Goal: Ask a question

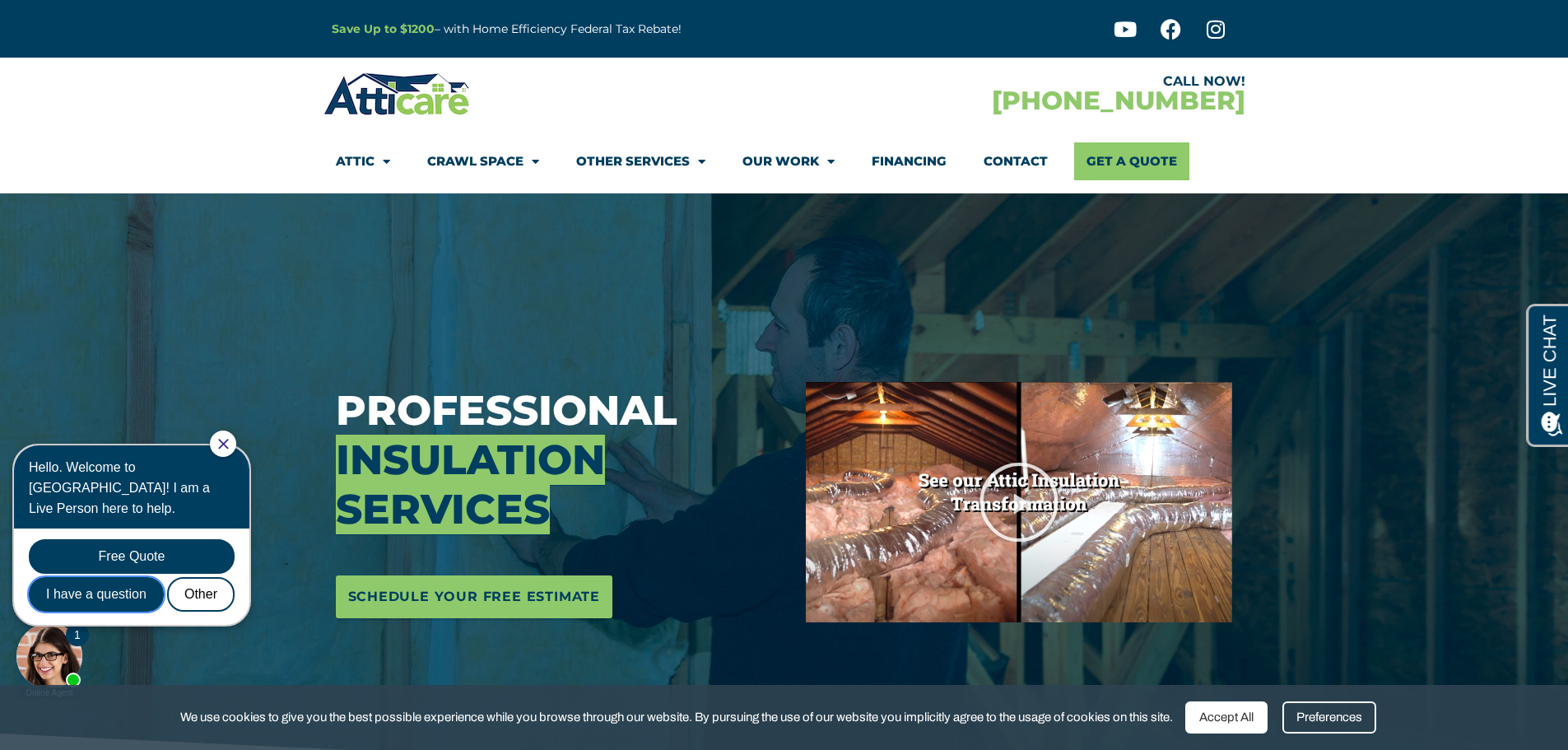
click at [103, 577] on div "I have a question" at bounding box center [96, 594] width 135 height 35
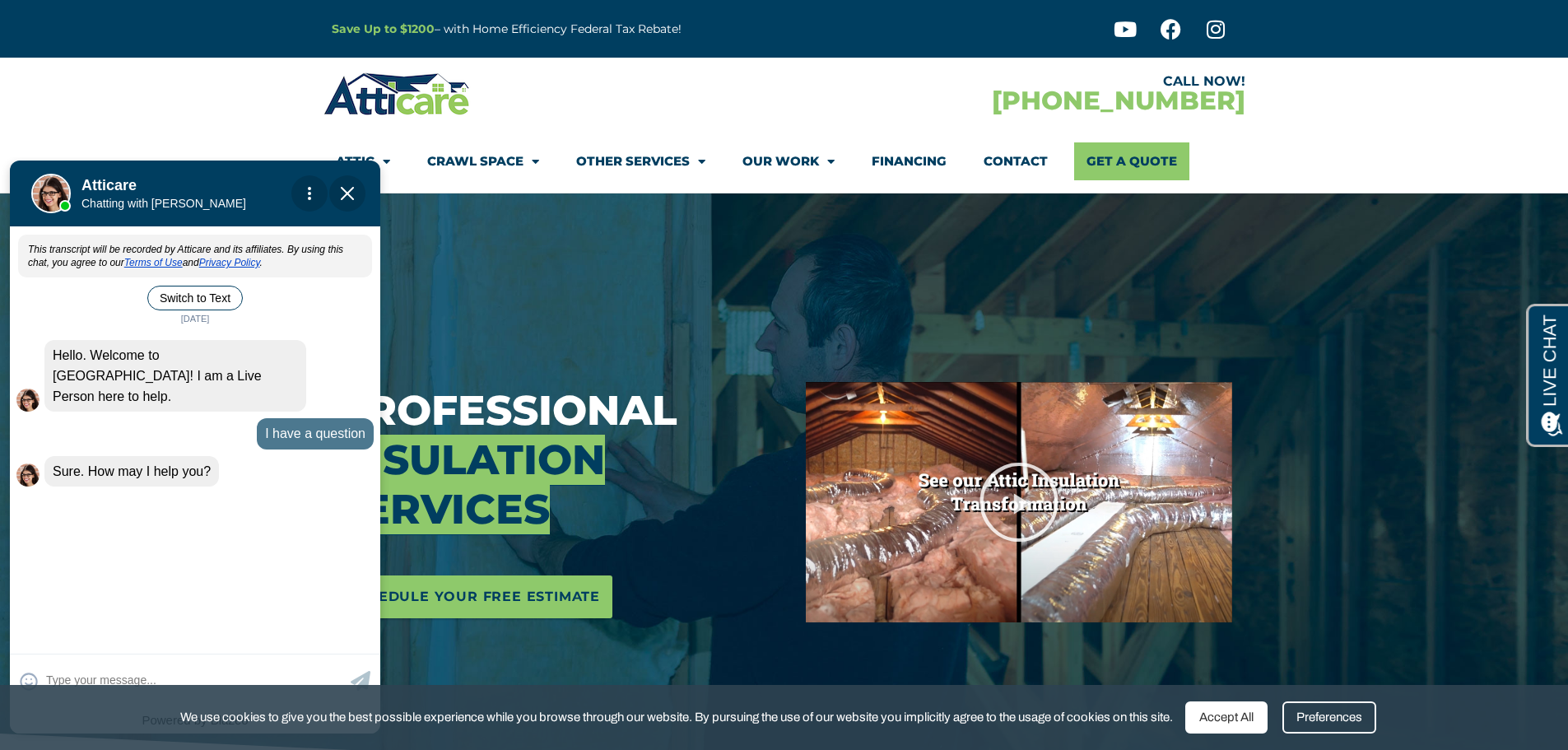
click at [135, 525] on div "This transcript will be recorded by Atticare and its affiliates. By using this …" at bounding box center [195, 438] width 370 height 420
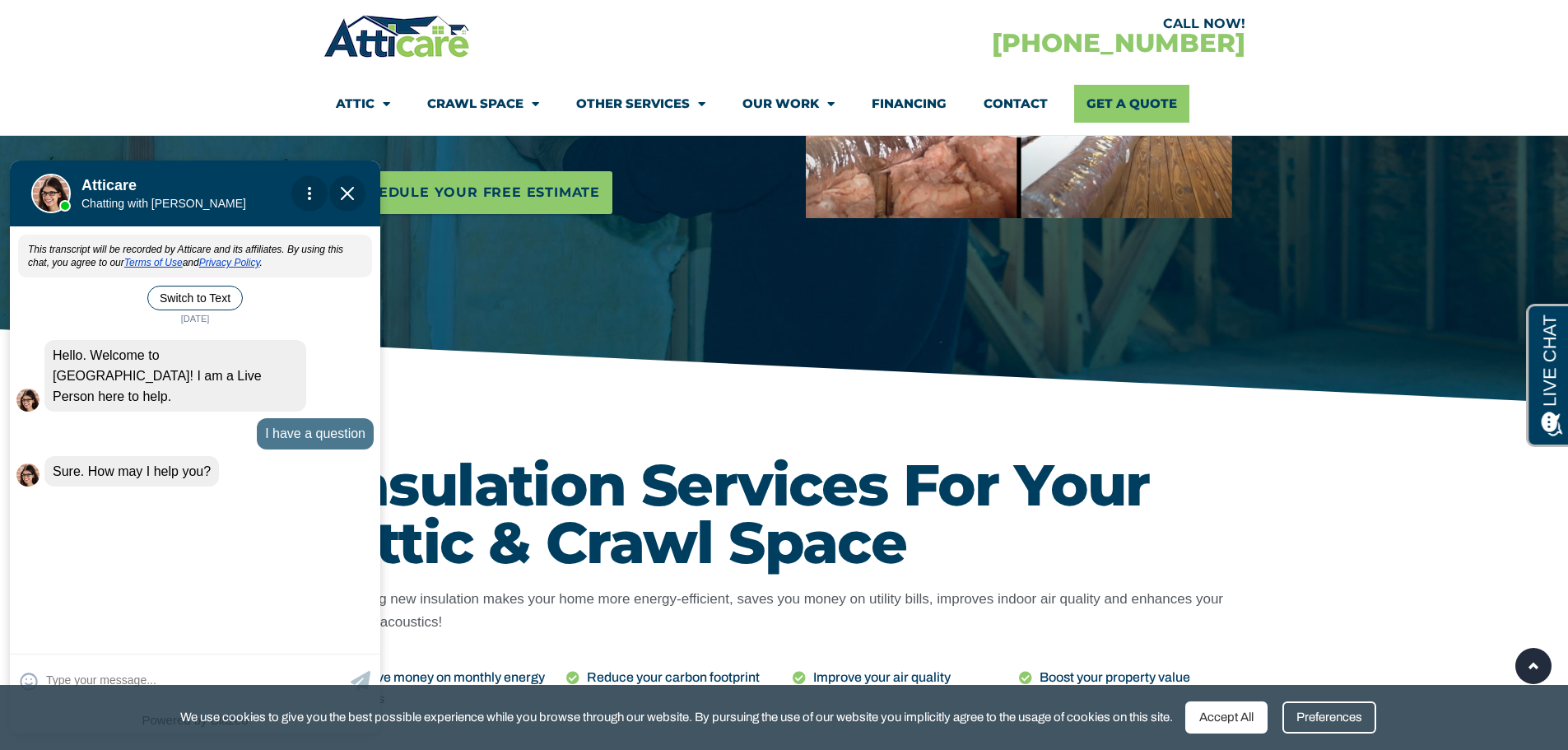
scroll to position [412, 0]
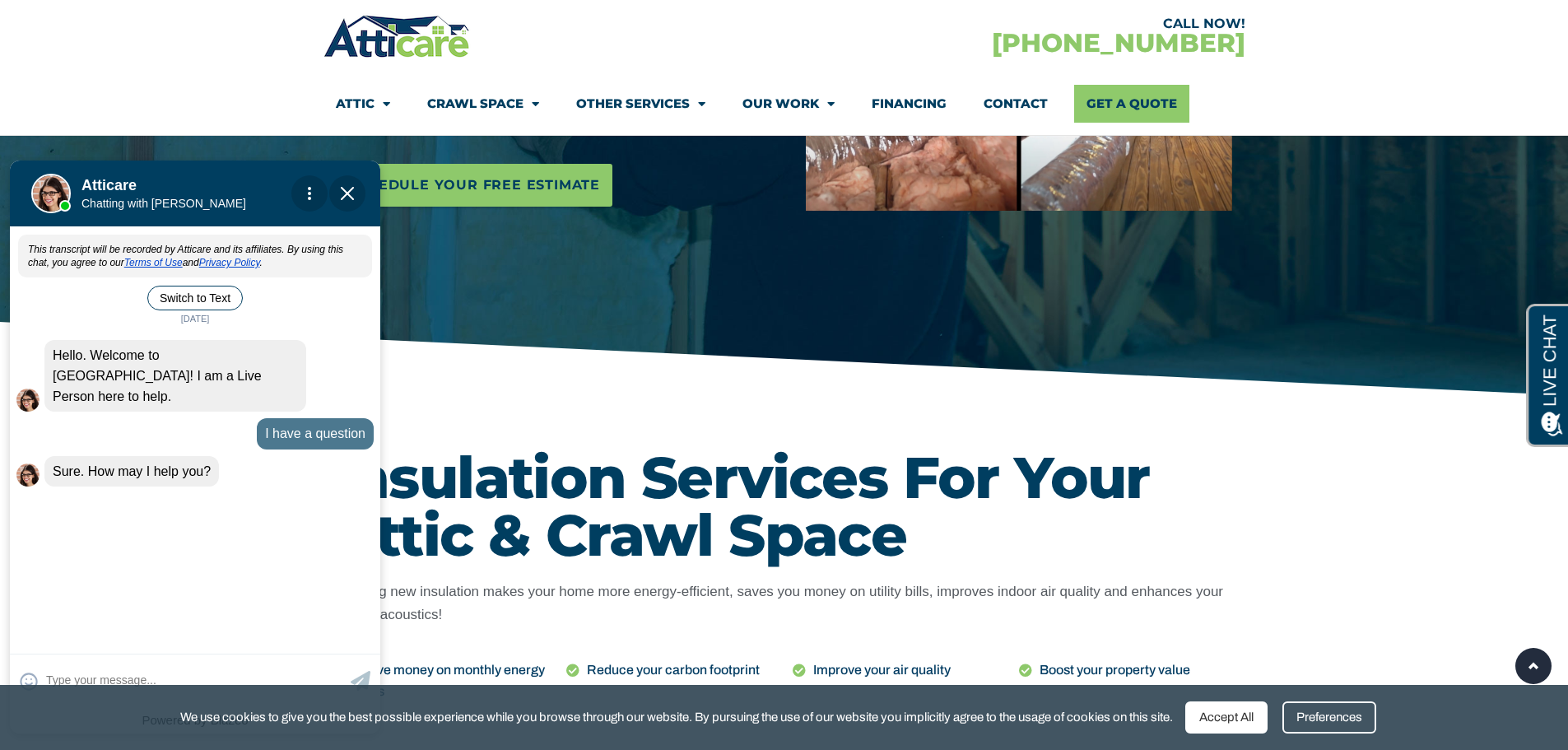
drag, startPoint x: 297, startPoint y: 566, endPoint x: 292, endPoint y: 492, distance: 74.2
click at [292, 492] on div "This transcript will be recorded by Atticare and its affiliates. By using this …" at bounding box center [195, 438] width 370 height 420
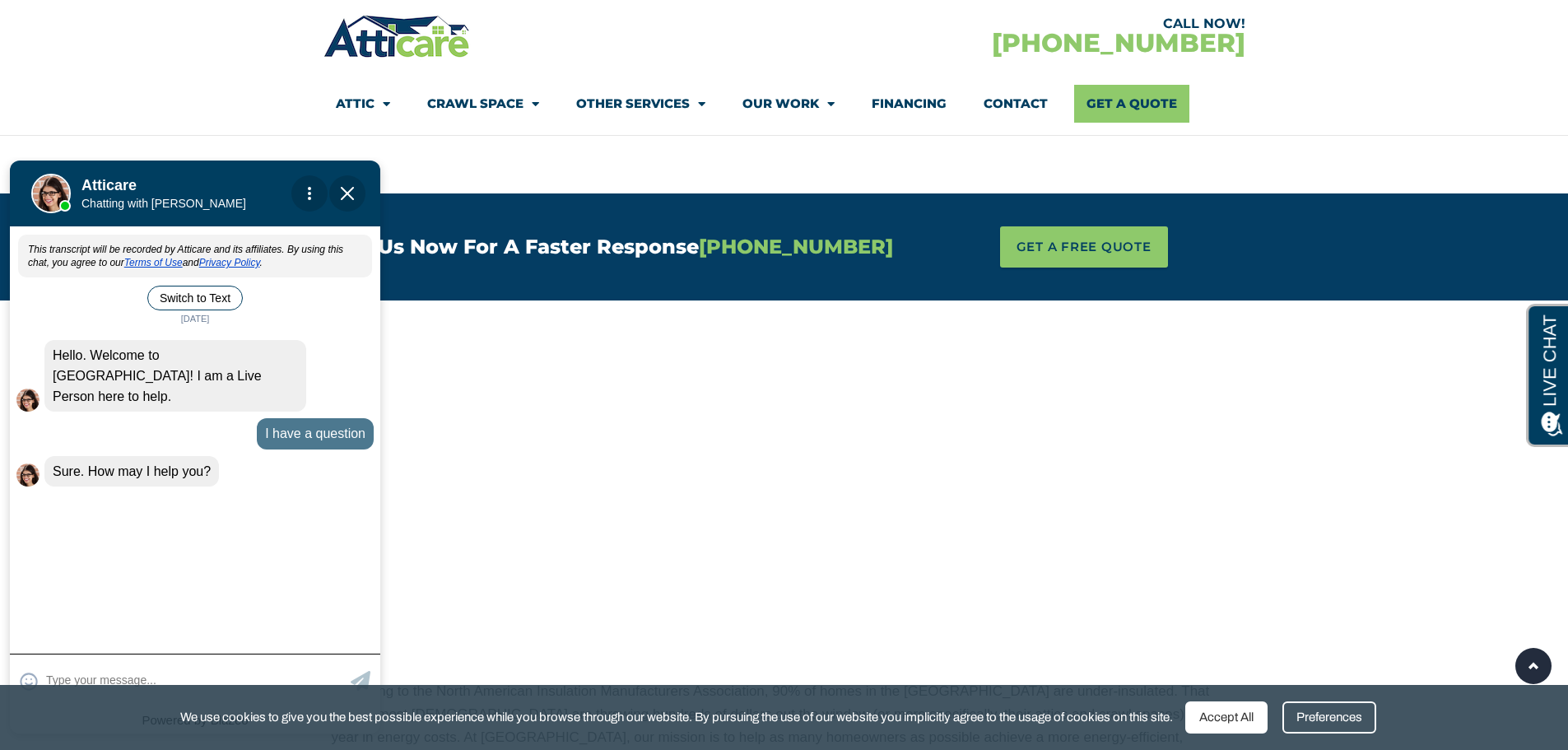
scroll to position [988, 0]
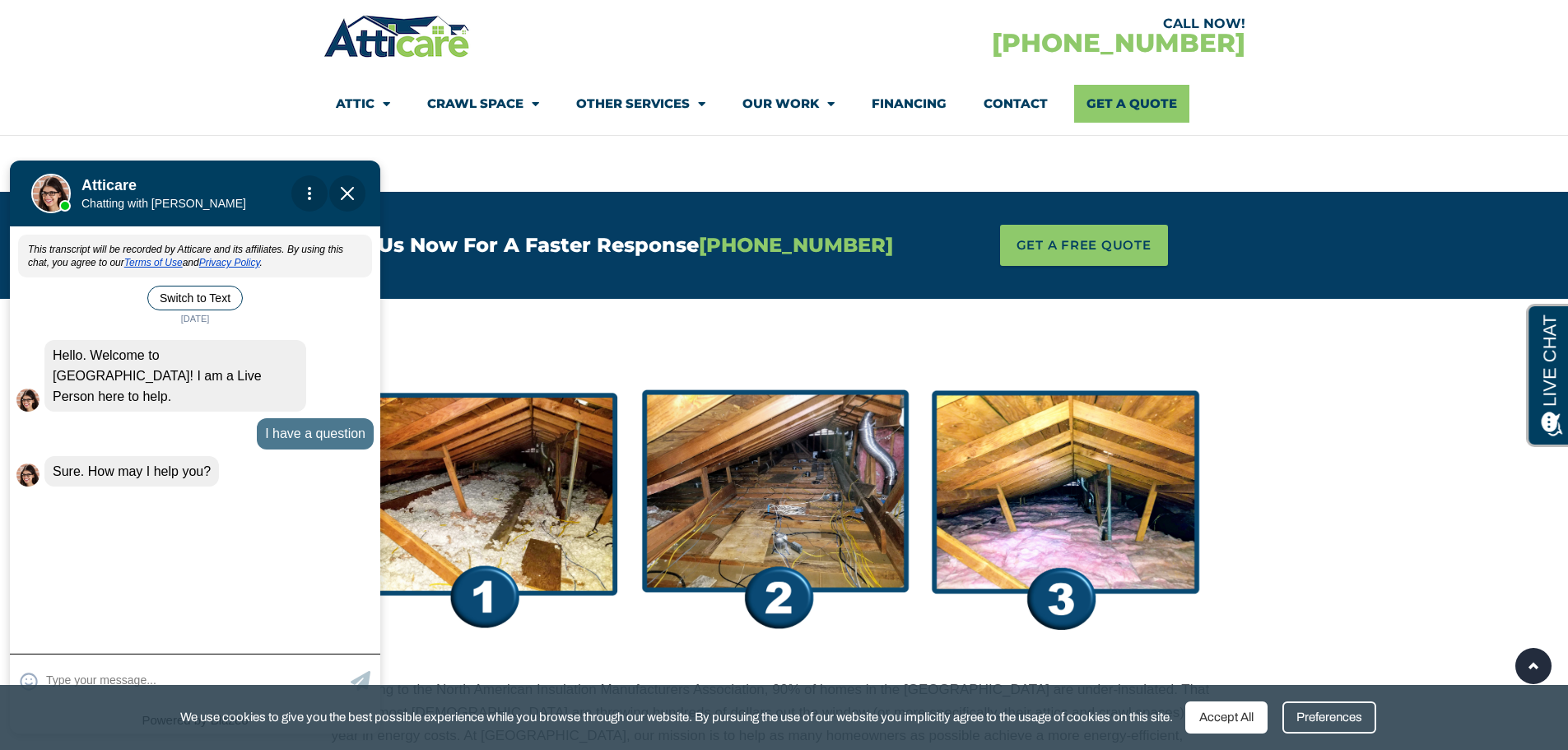
click at [196, 671] on textarea at bounding box center [196, 680] width 301 height 32
type input "WhaT WOULD IT COST TO BLOW IN"
type textarea "WhaT WOULD IT COST TO BLOW I"
type input "What would it cost to blow in"
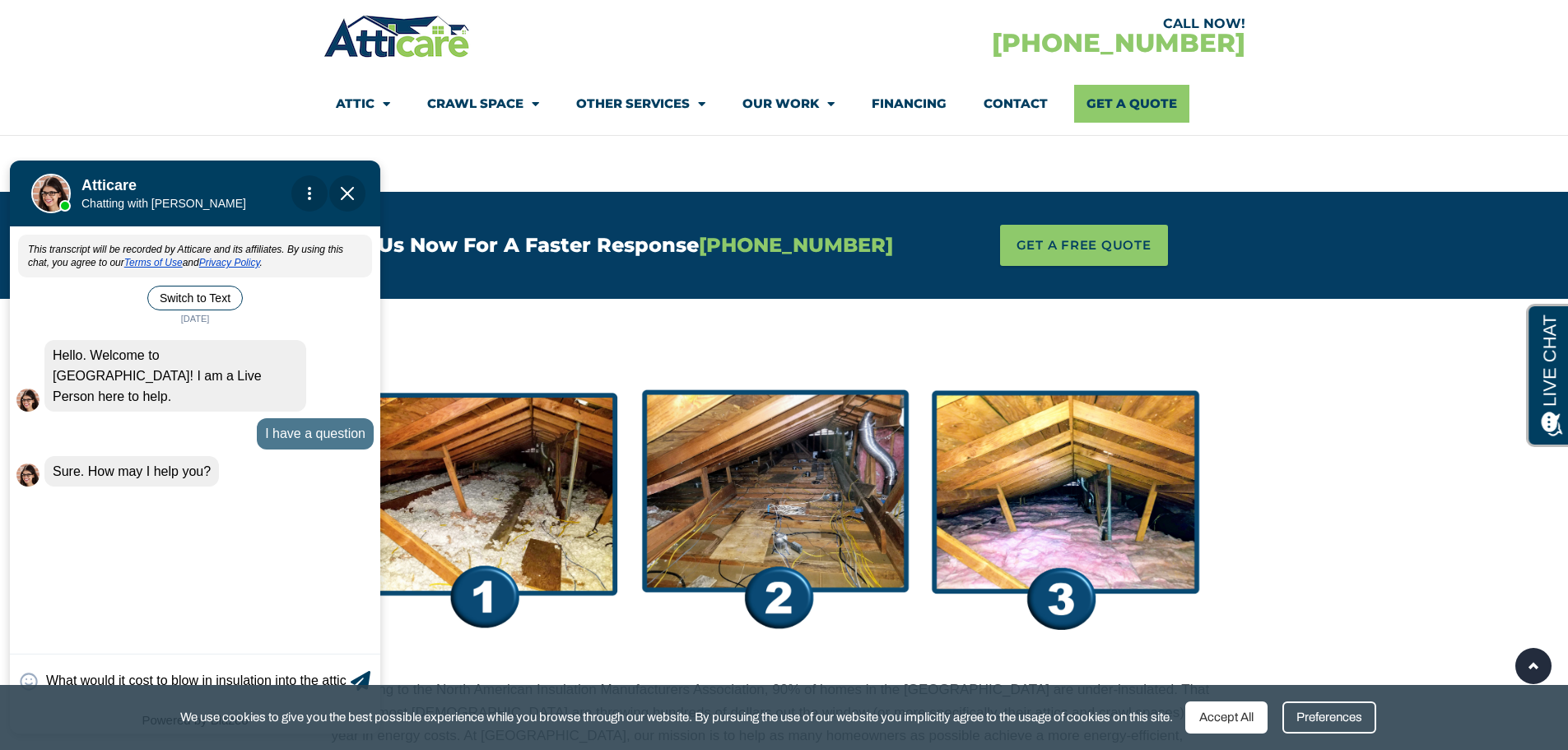
scroll to position [3, 0]
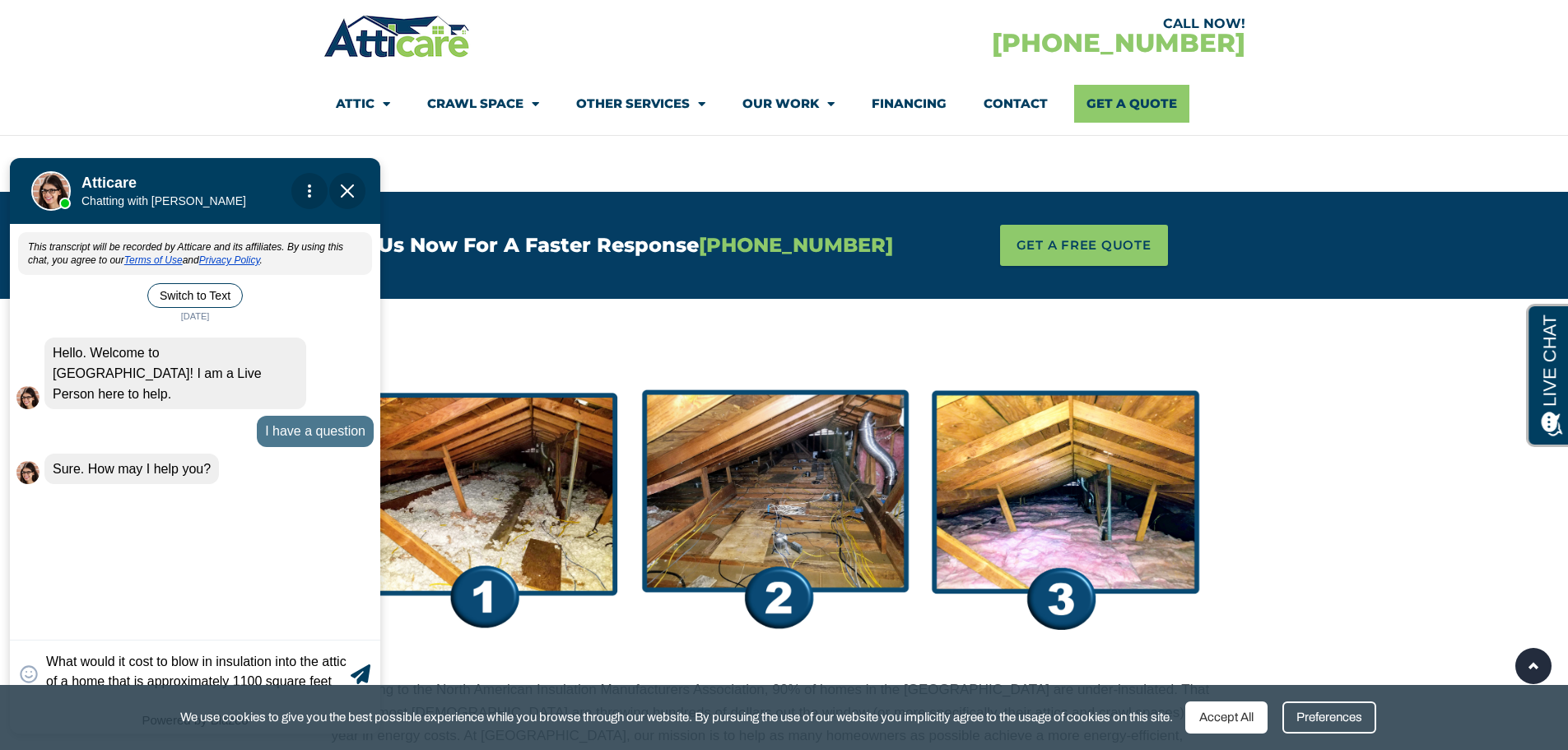
type textarea "What would it cost to blow in insulation into the attic of a home that is appro…"
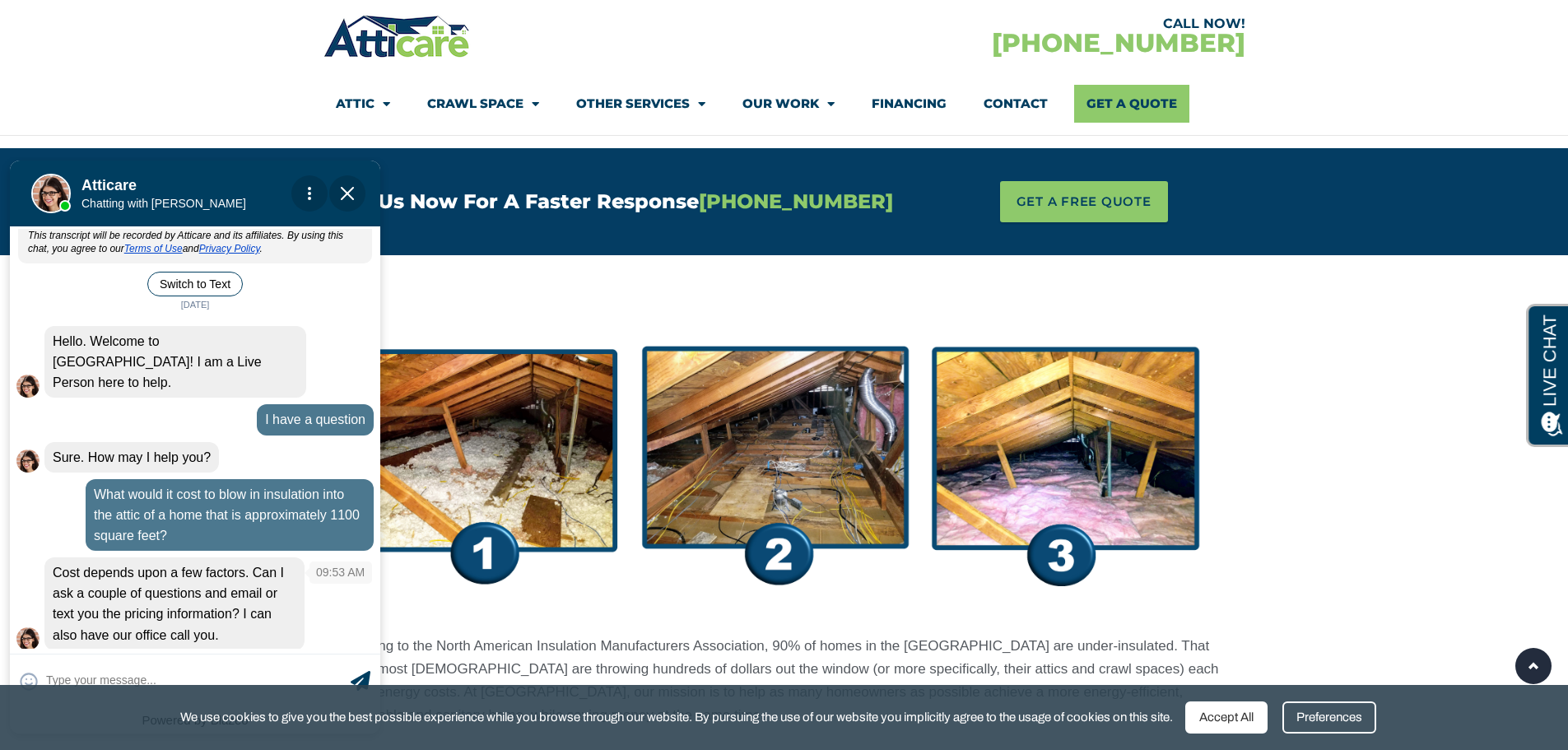
scroll to position [1071, 0]
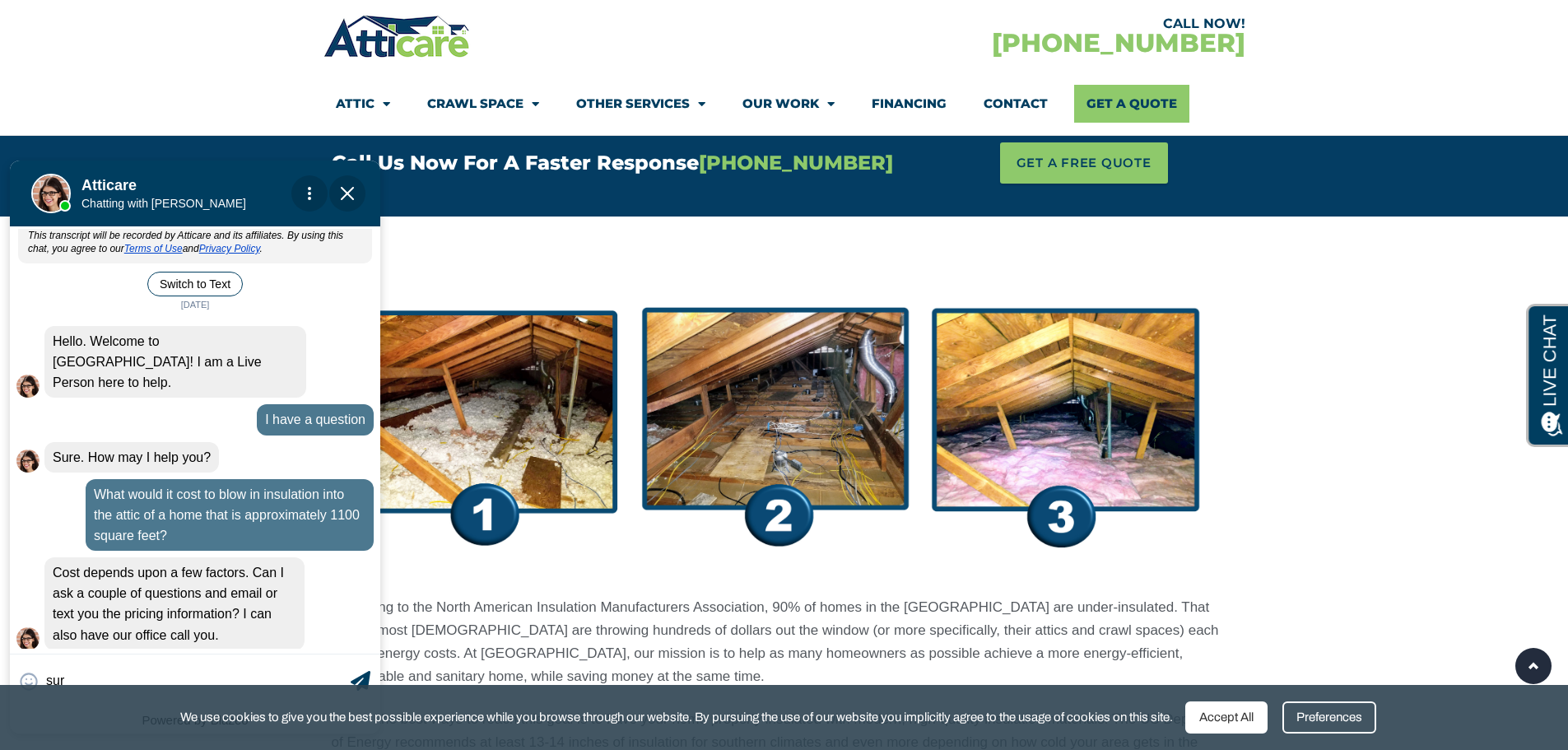
type input "sure"
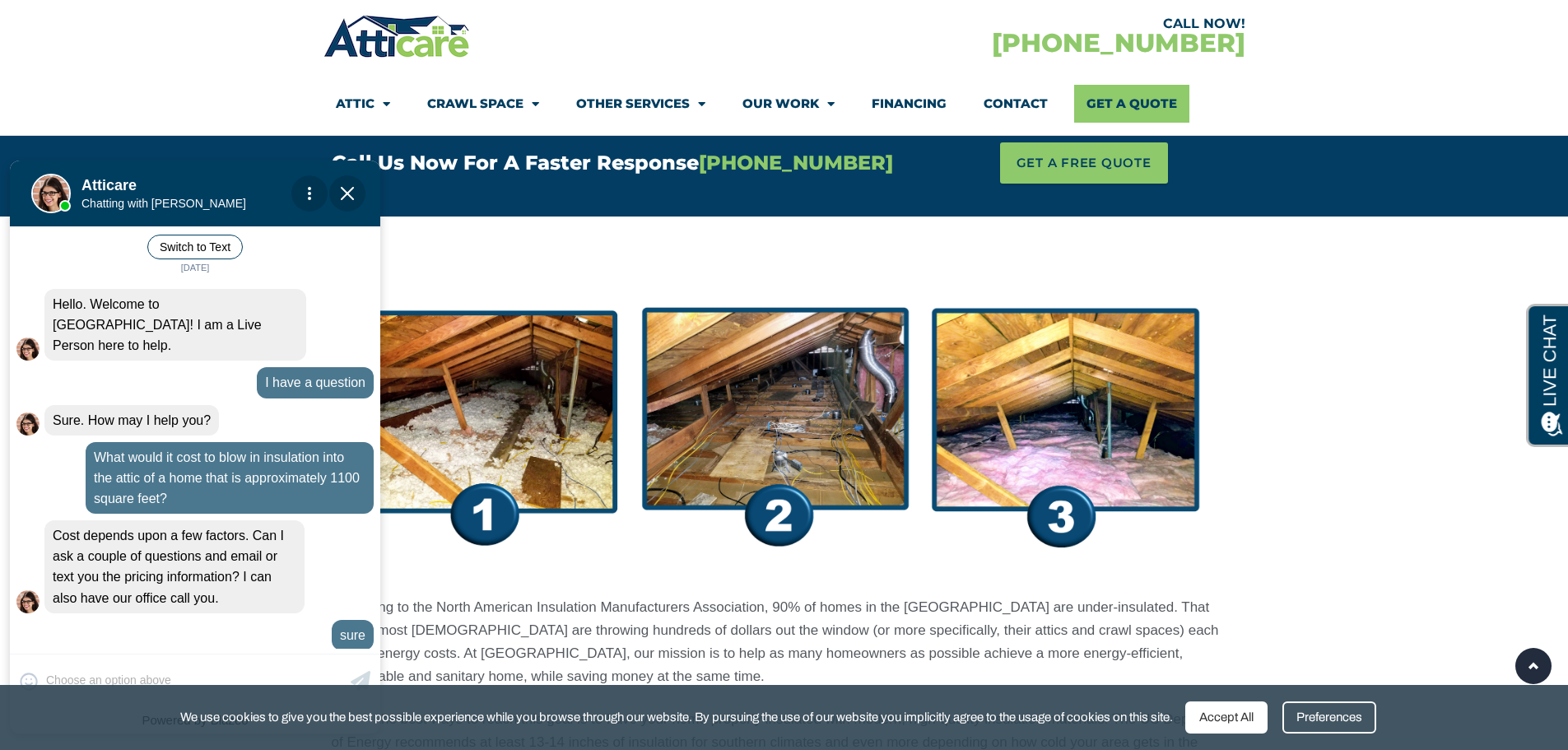
scroll to position [147, 0]
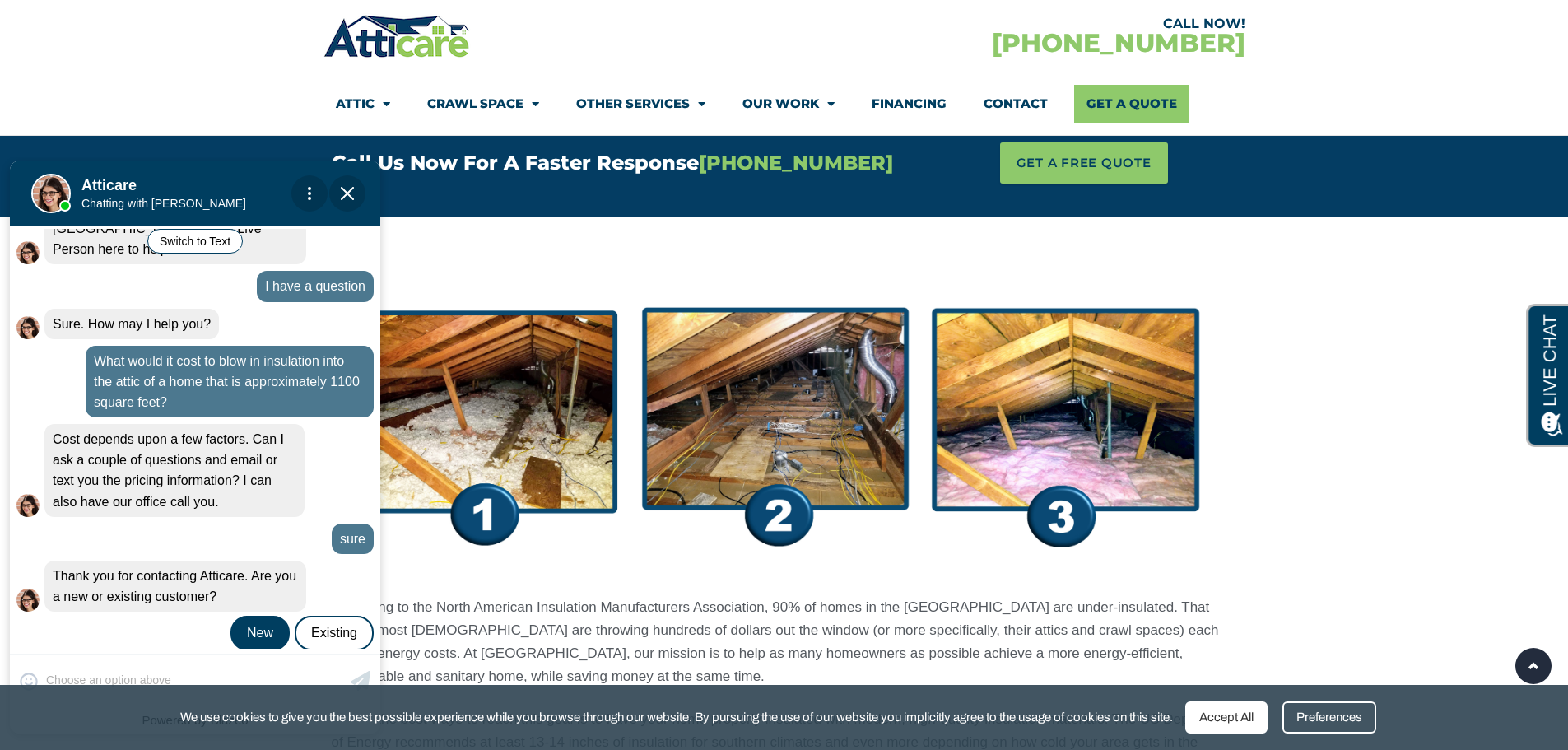
click at [258, 617] on div "New" at bounding box center [260, 633] width 60 height 35
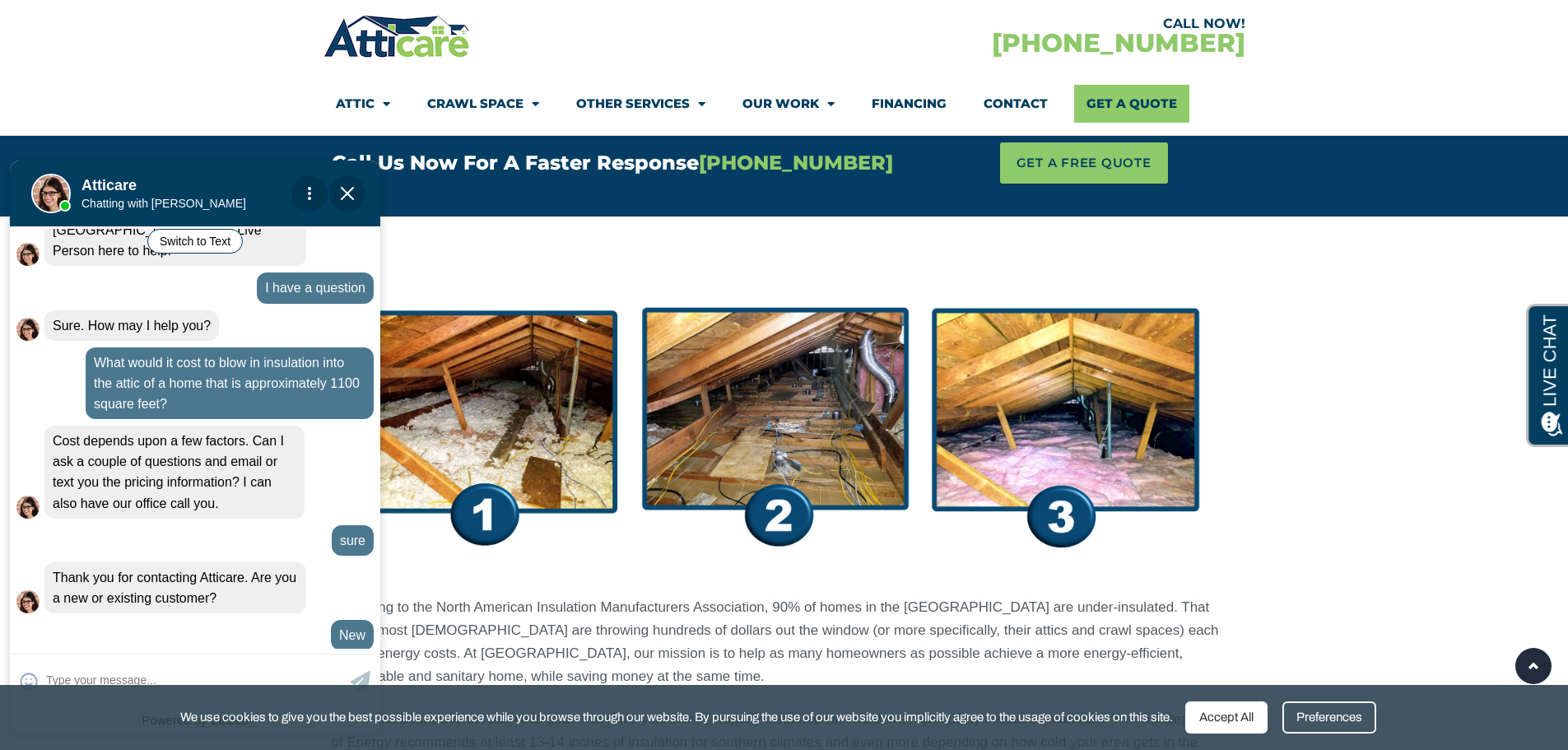
scroll to position [204, 0]
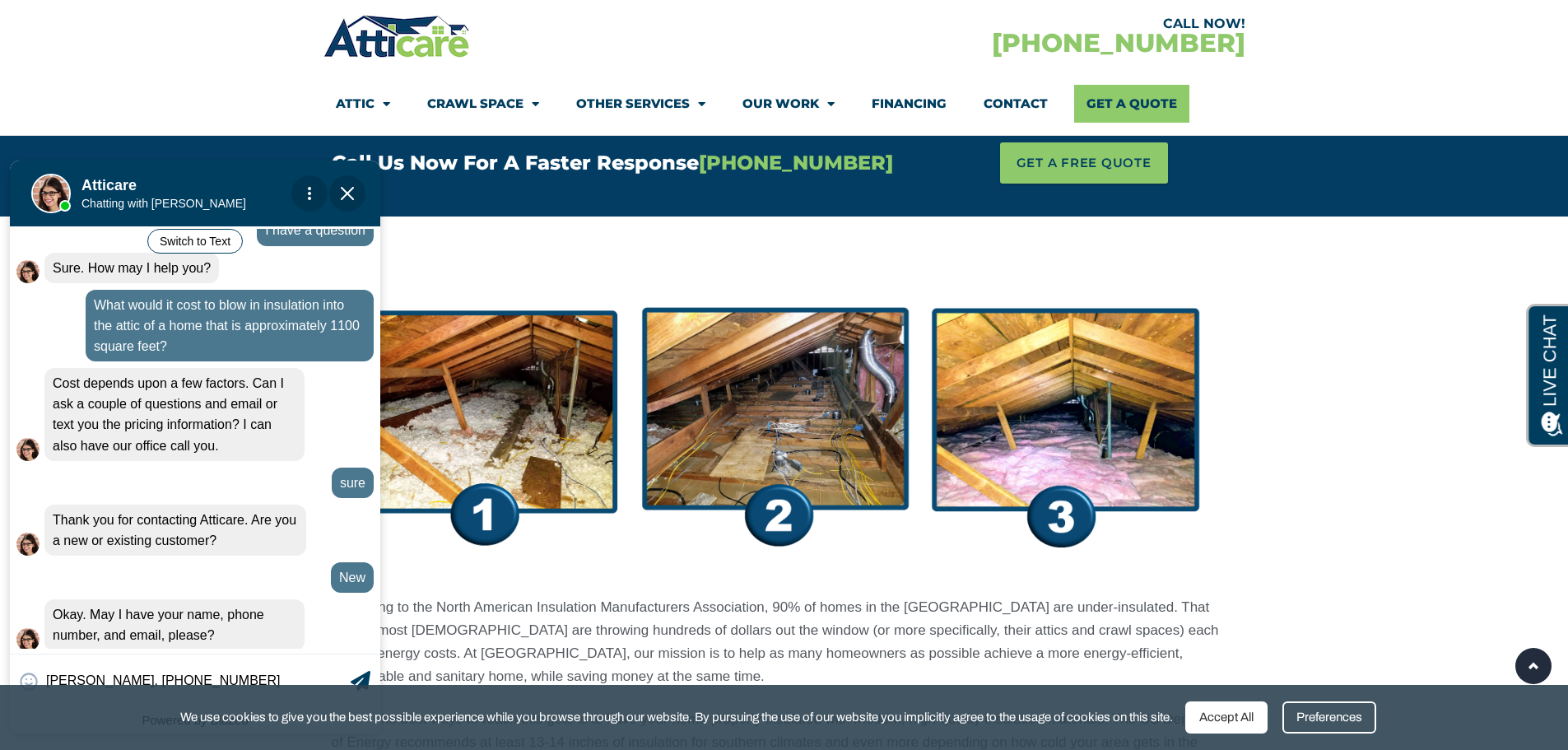
type input "[PERSON_NAME], [PHONE_NUMBER]"
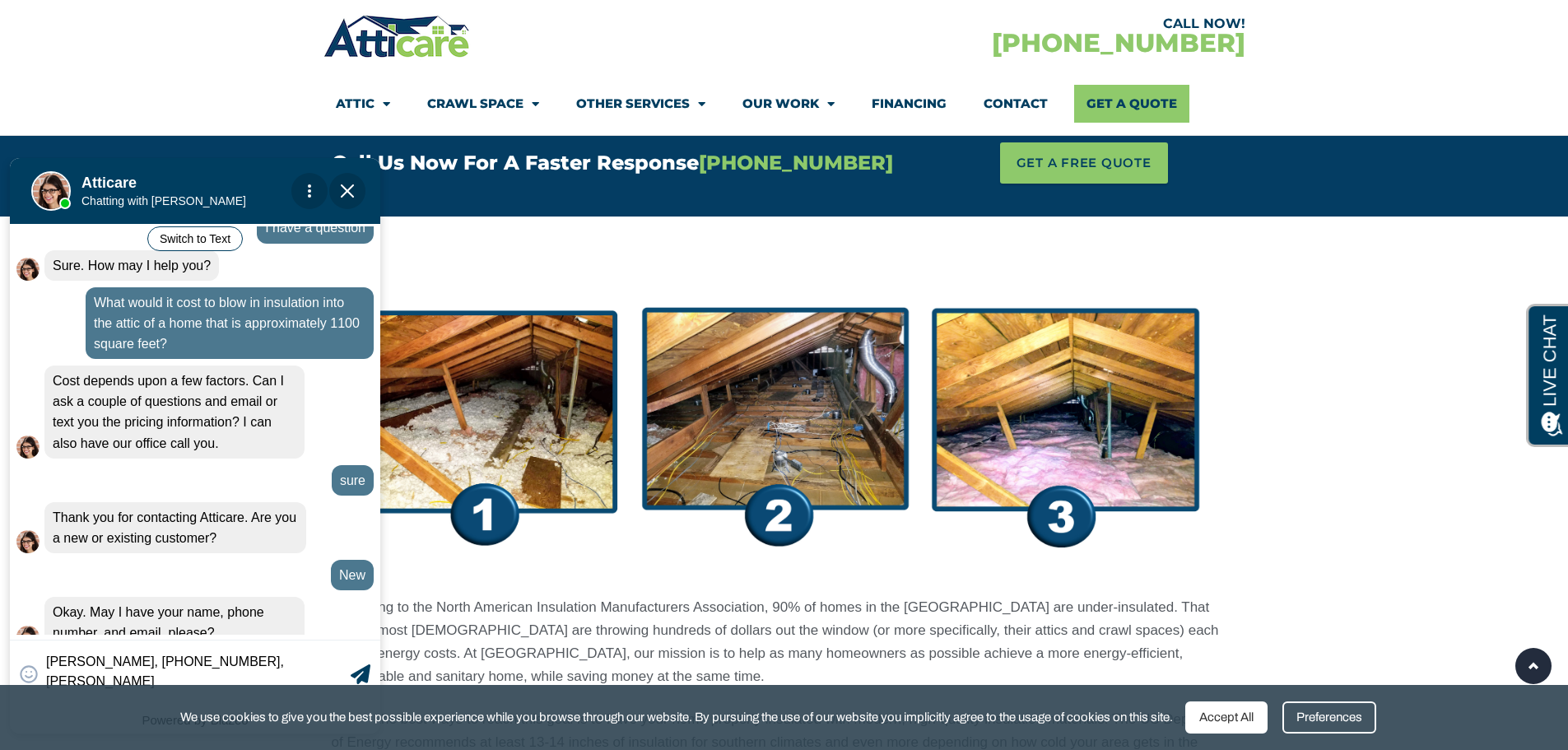
scroll to position [215, 0]
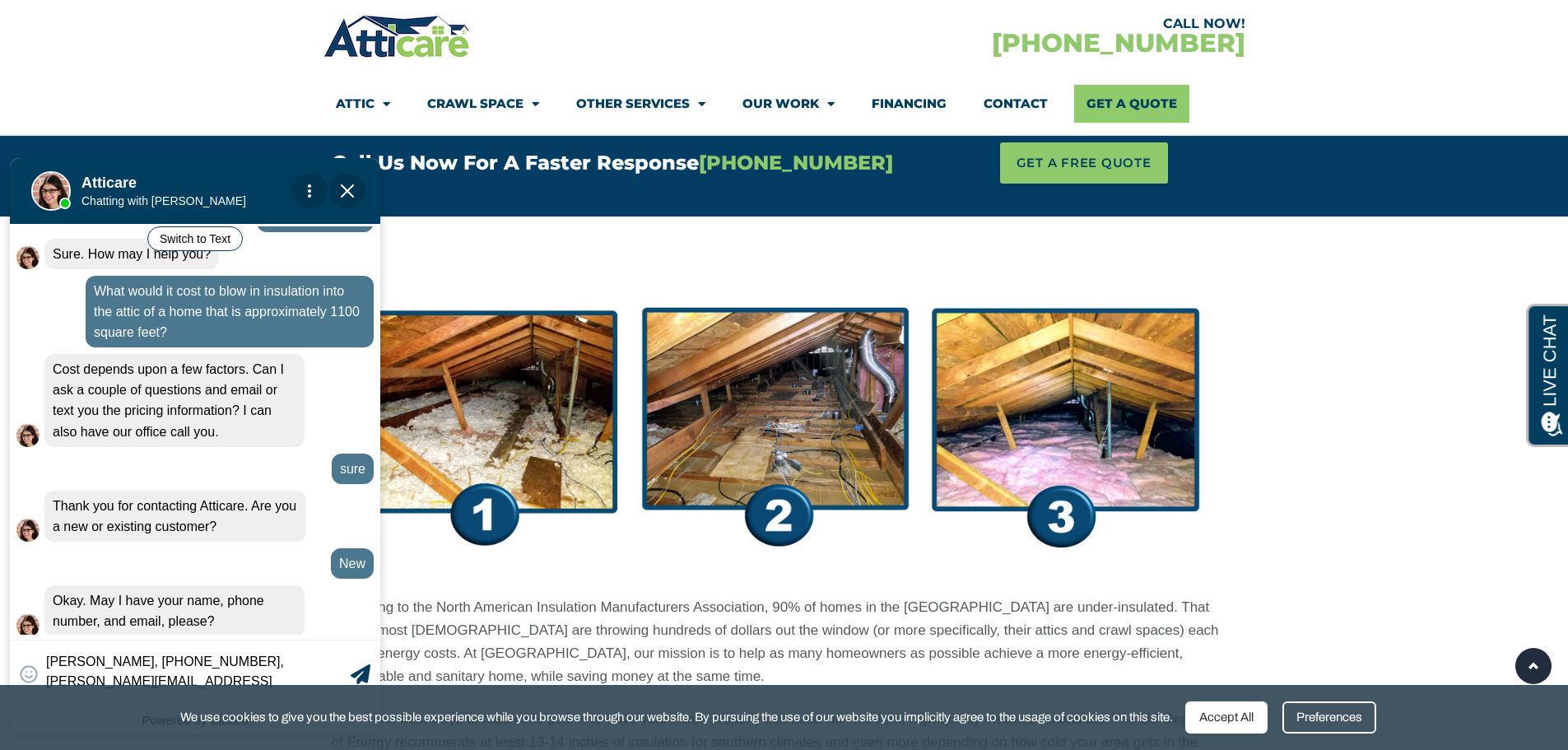
type textarea "[PERSON_NAME], [PHONE_NUMBER], [PERSON_NAME][EMAIL_ADDRESS][DOMAIN_NAME]"
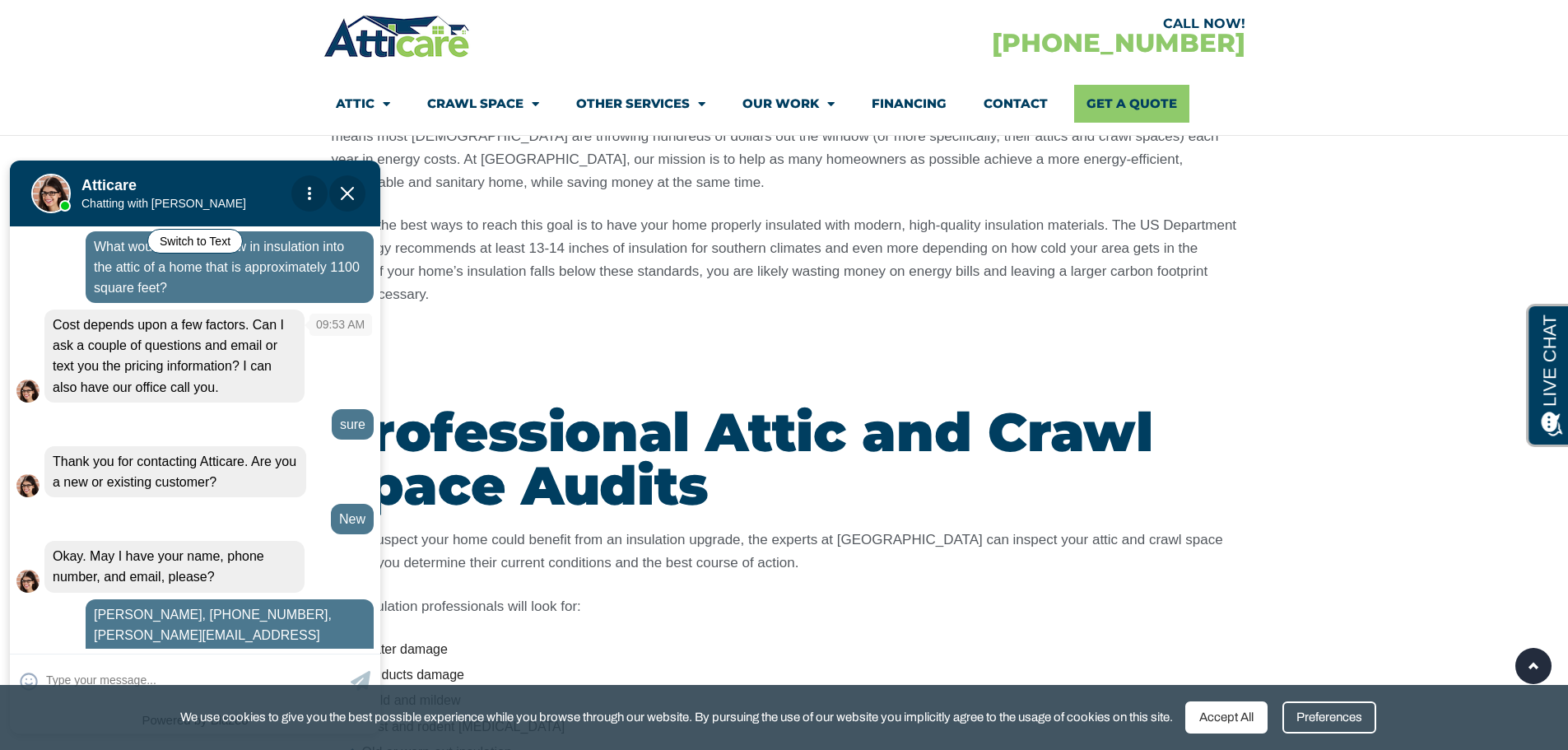
scroll to position [320, 0]
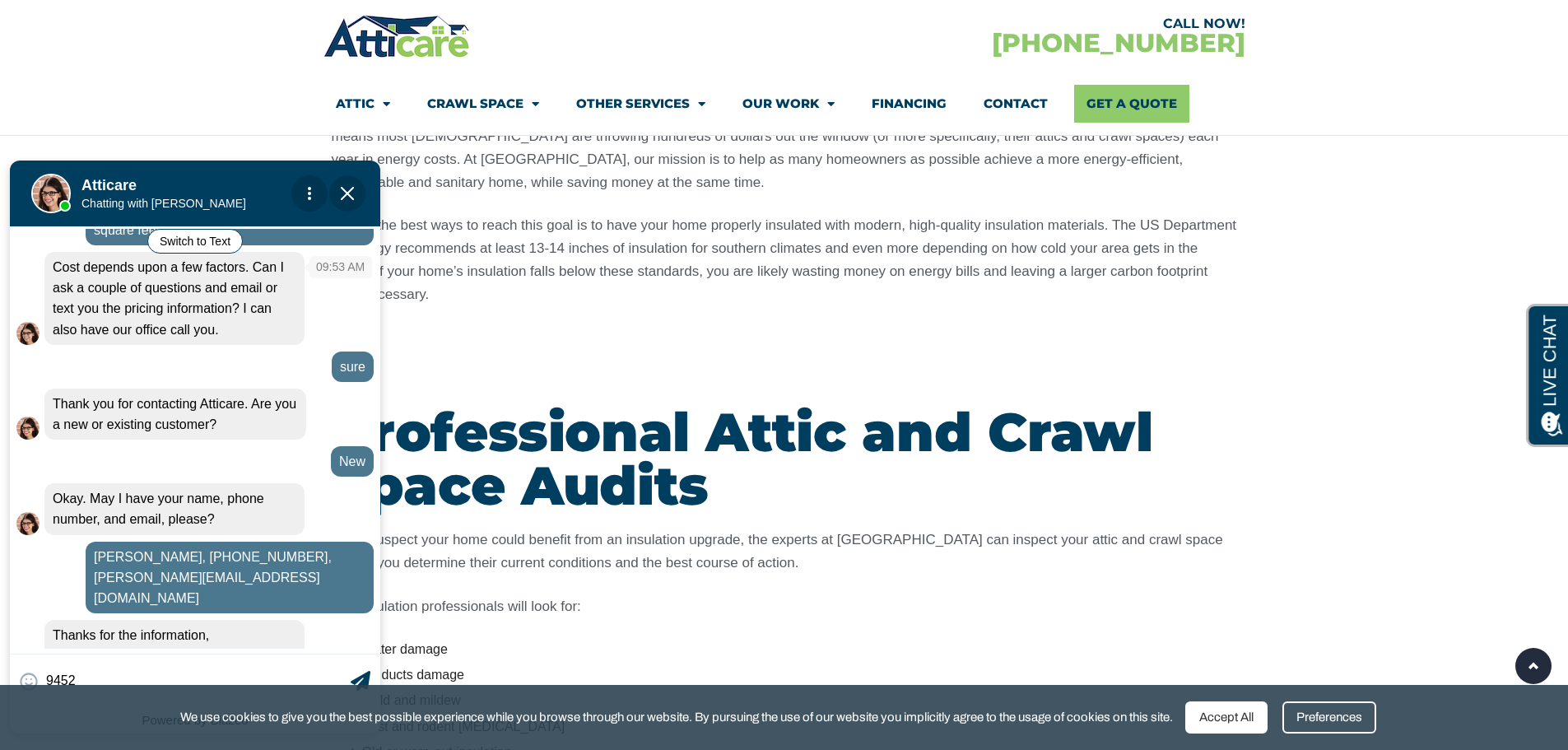
type input "94521"
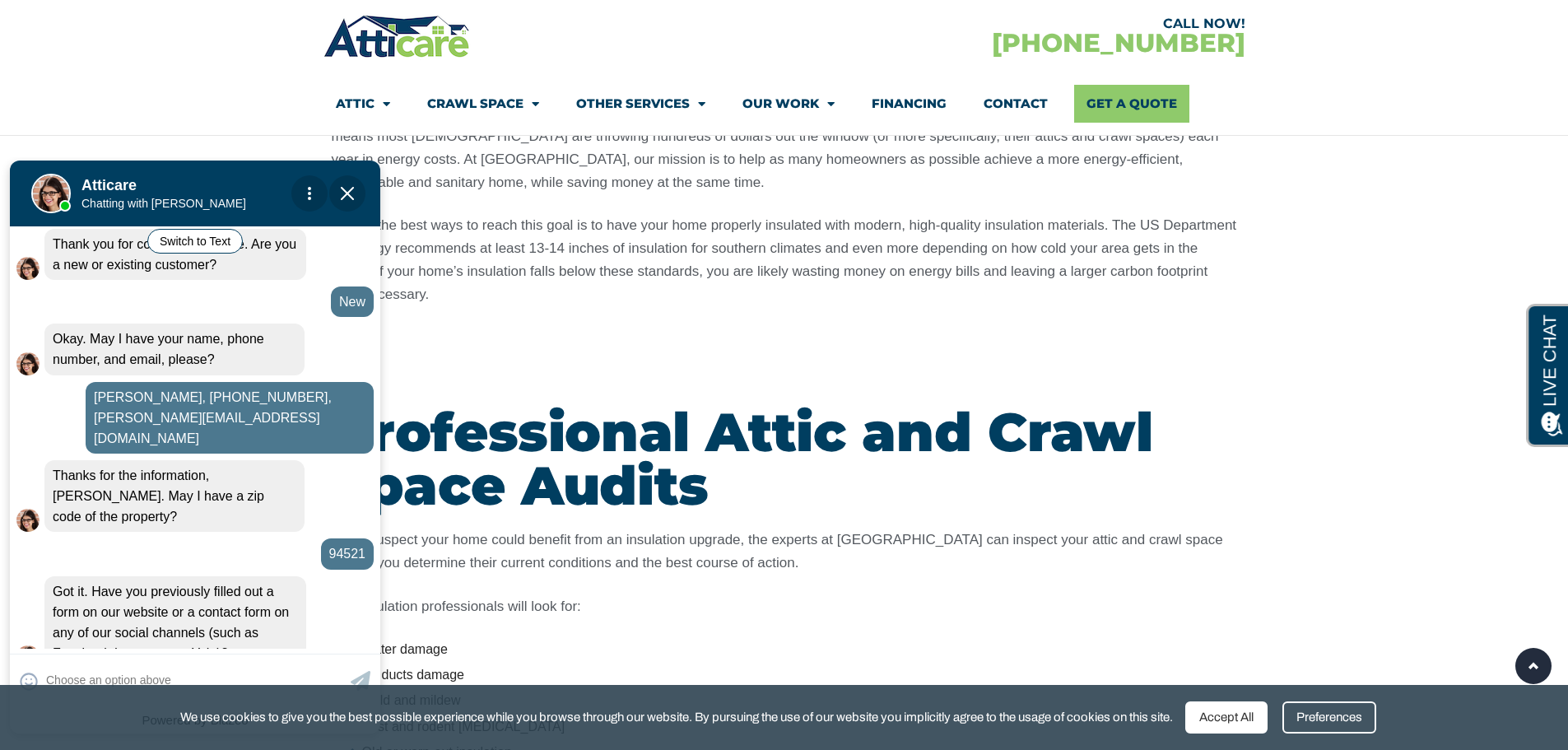
scroll to position [495, 0]
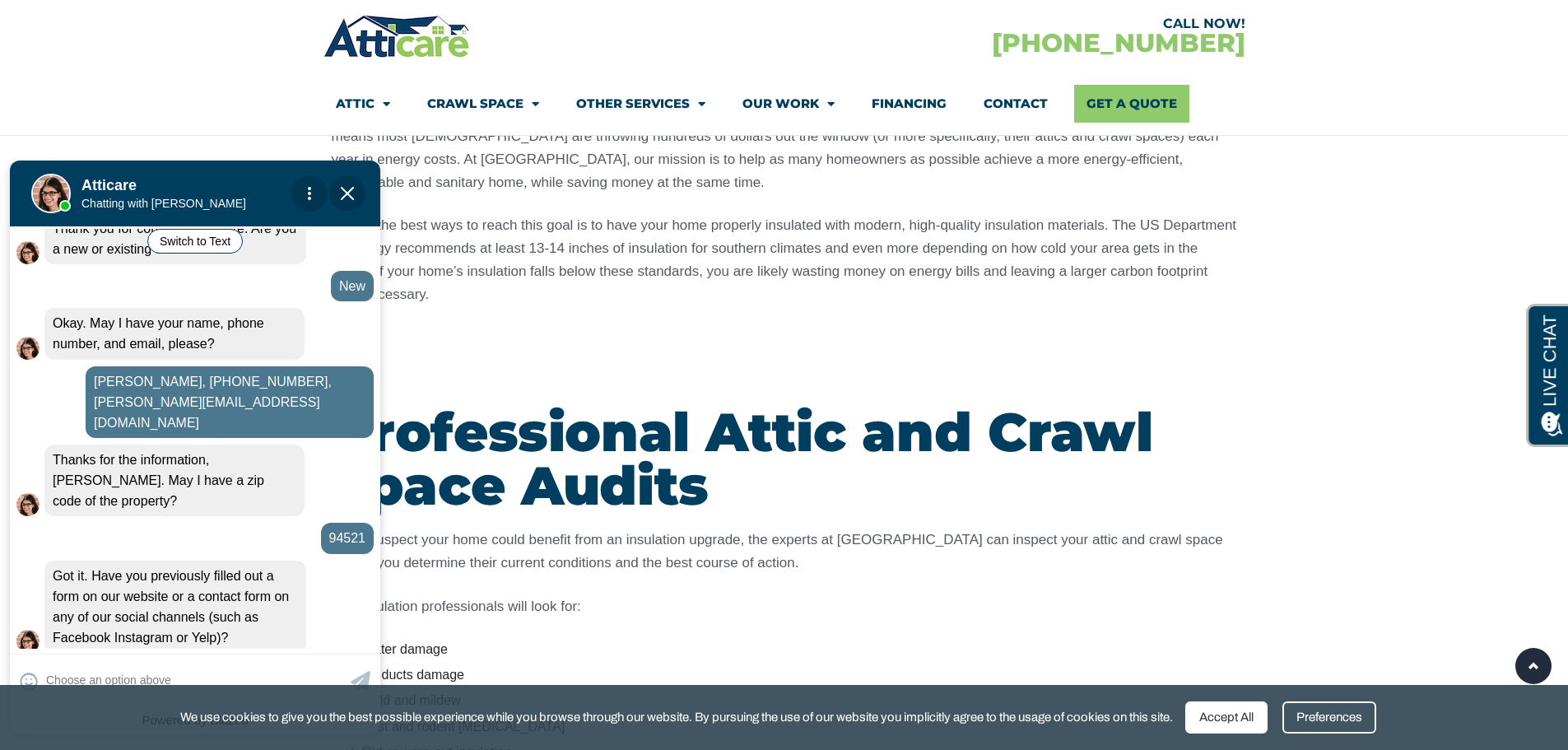
click at [347, 658] on div "No" at bounding box center [350, 675] width 50 height 35
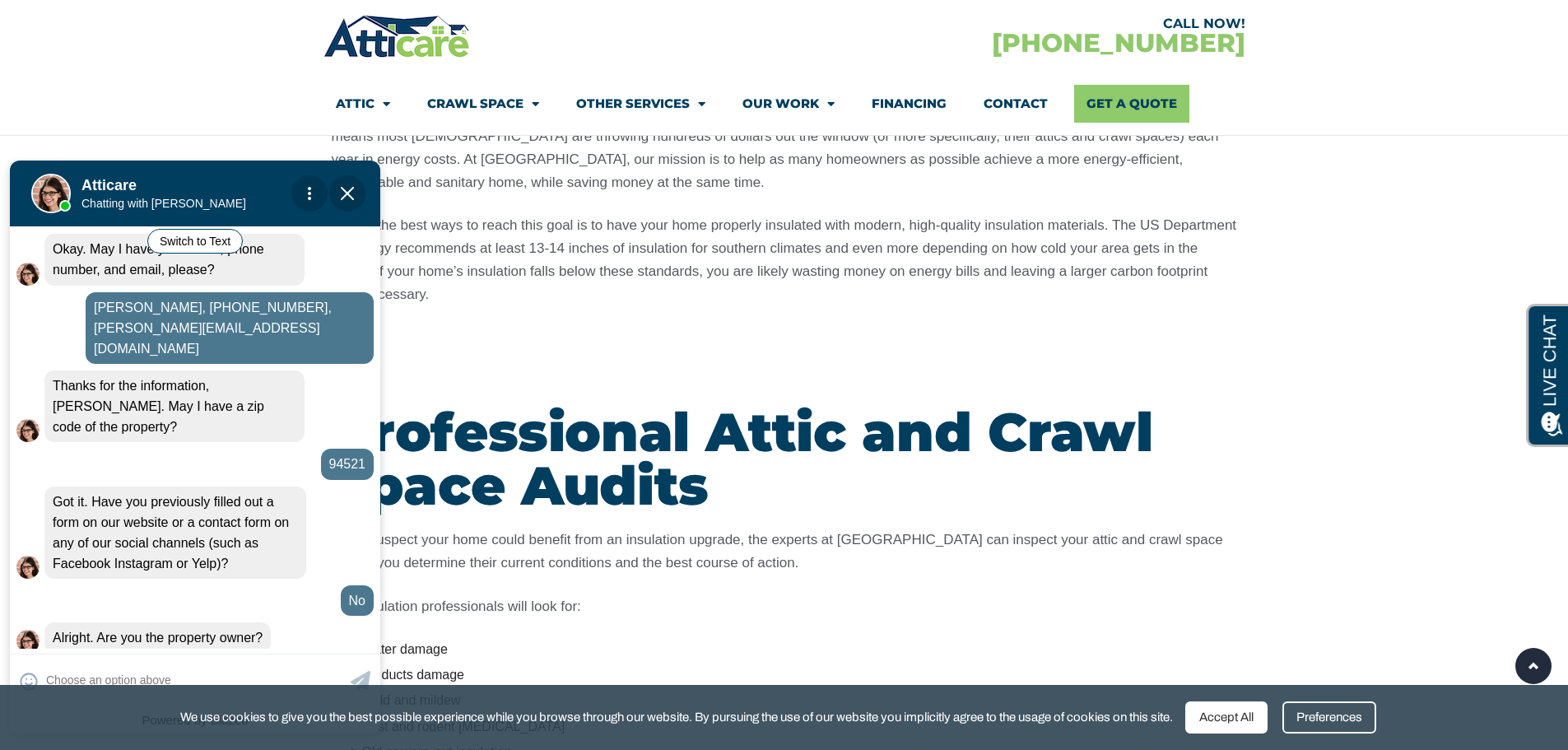
click at [296, 658] on div "Yes" at bounding box center [291, 675] width 55 height 35
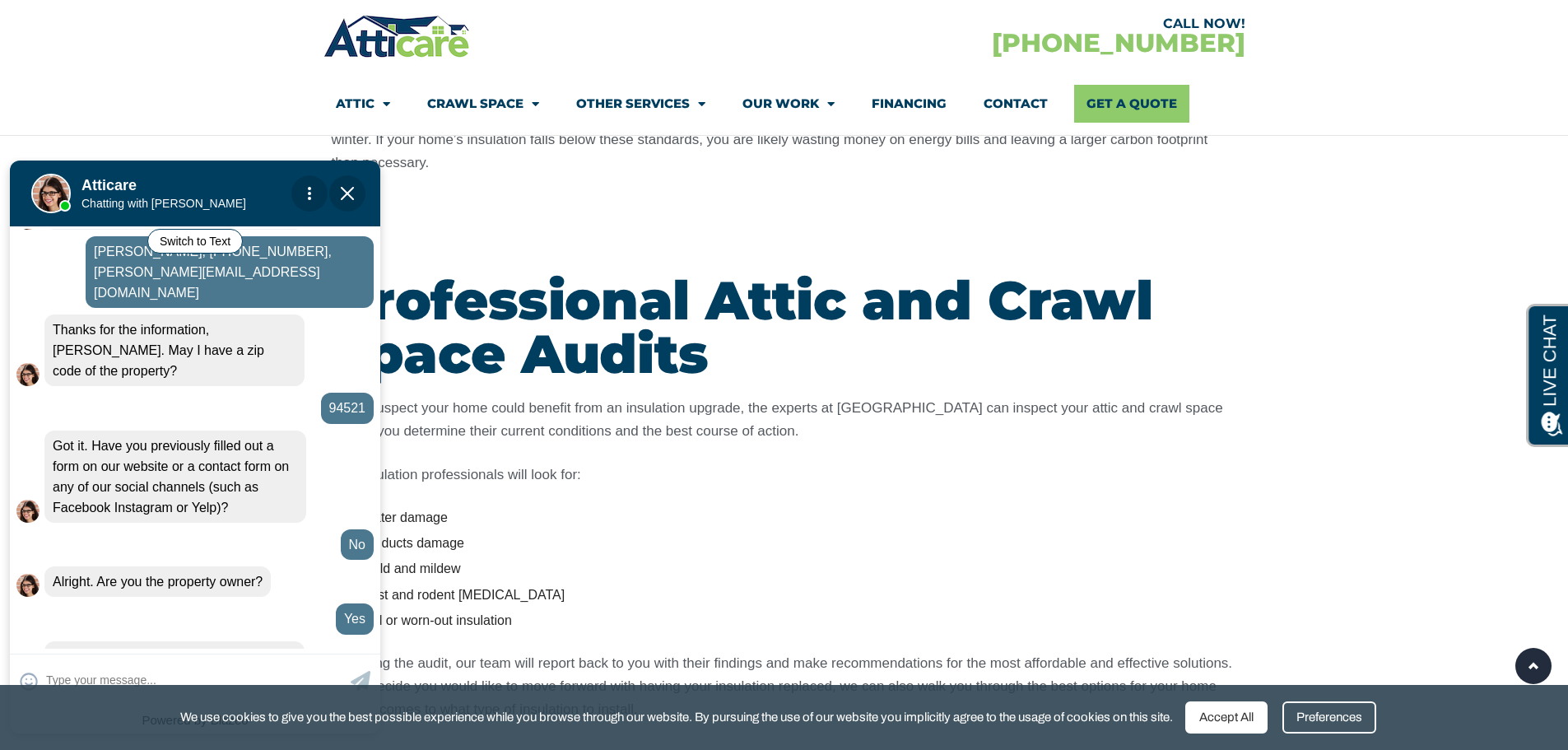
scroll to position [1729, 0]
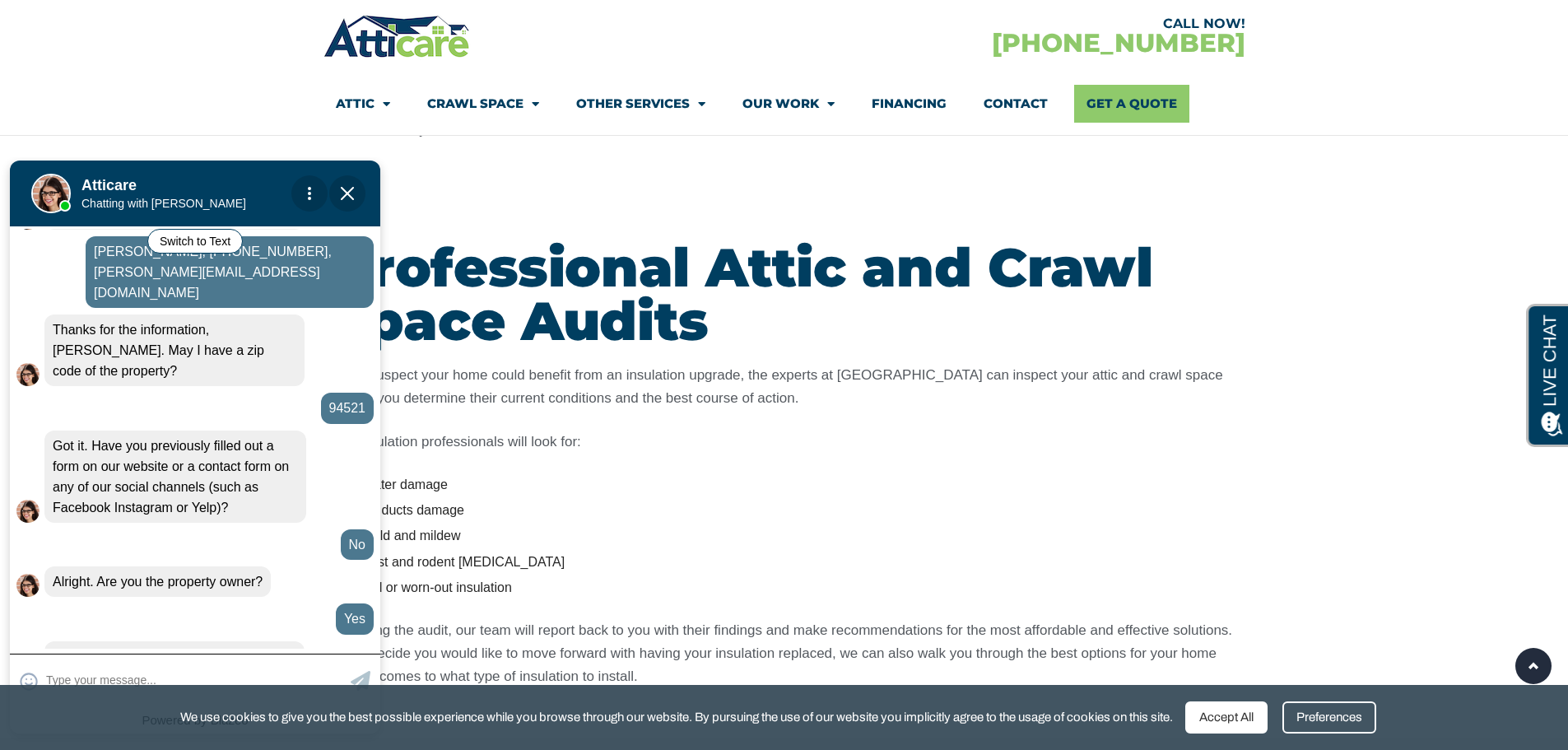
click at [205, 671] on textarea at bounding box center [196, 680] width 301 height 32
type input "rightnow I am"
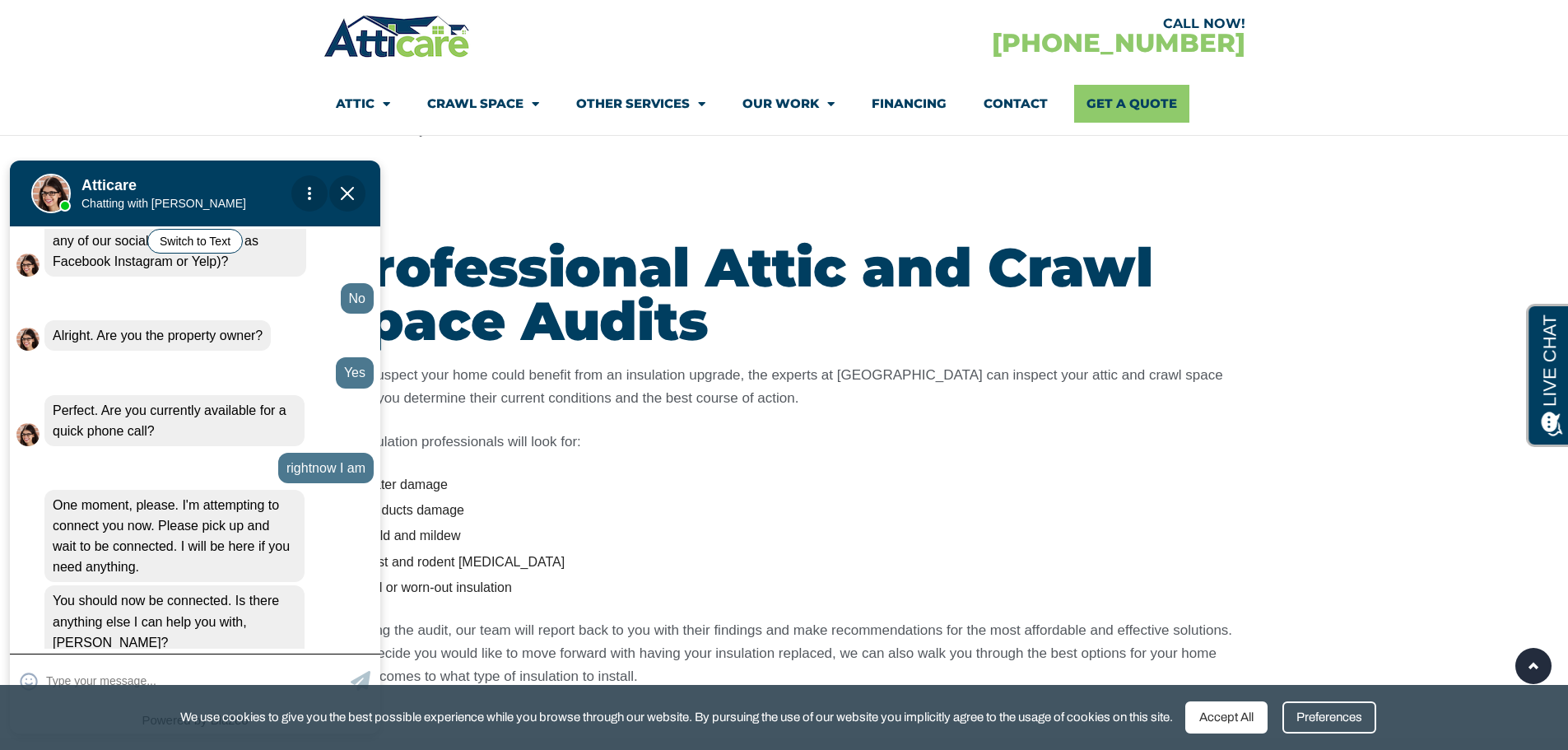
scroll to position [879, 0]
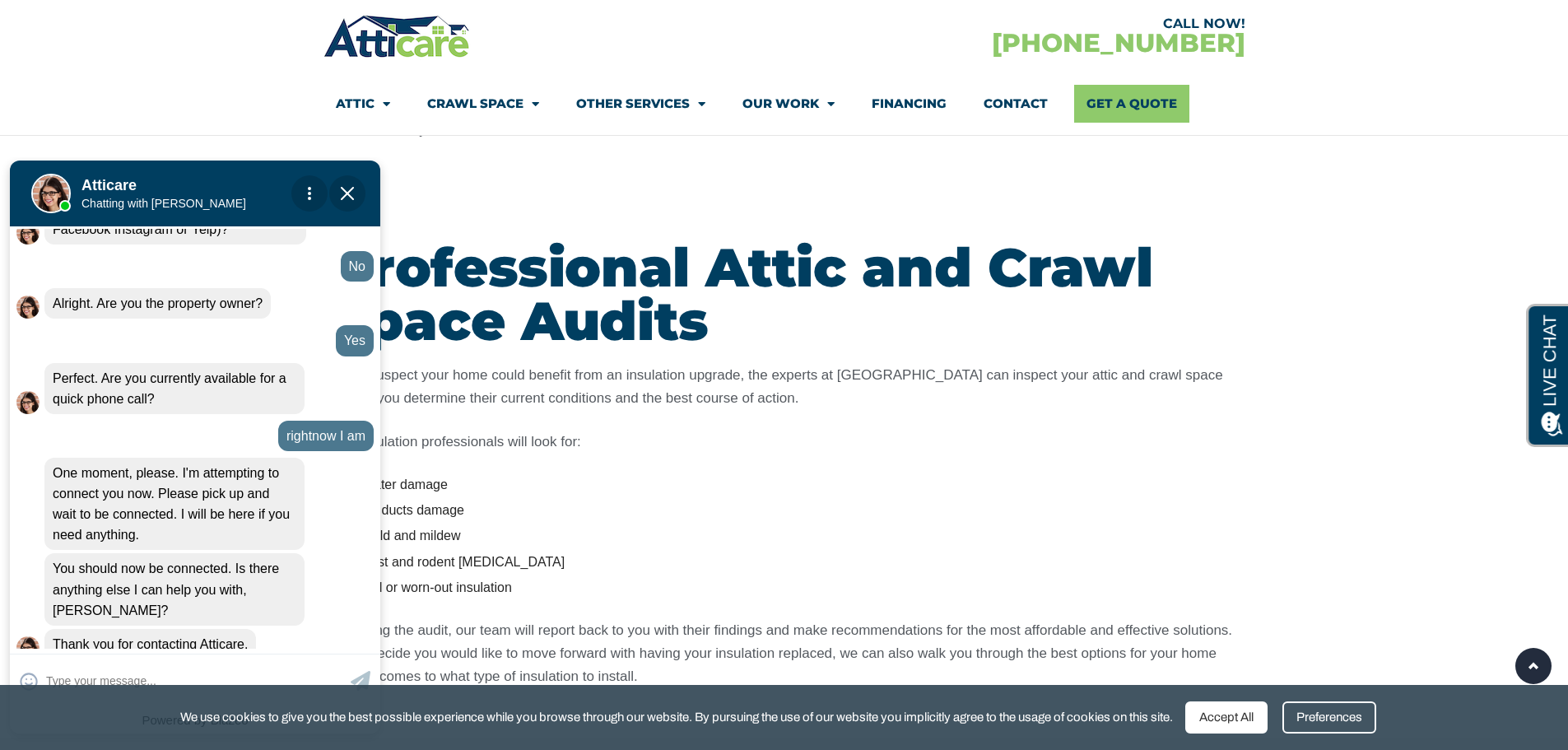
click at [341, 195] on img "Close Chat" at bounding box center [347, 193] width 13 height 13
